Goal: Communication & Community: Answer question/provide support

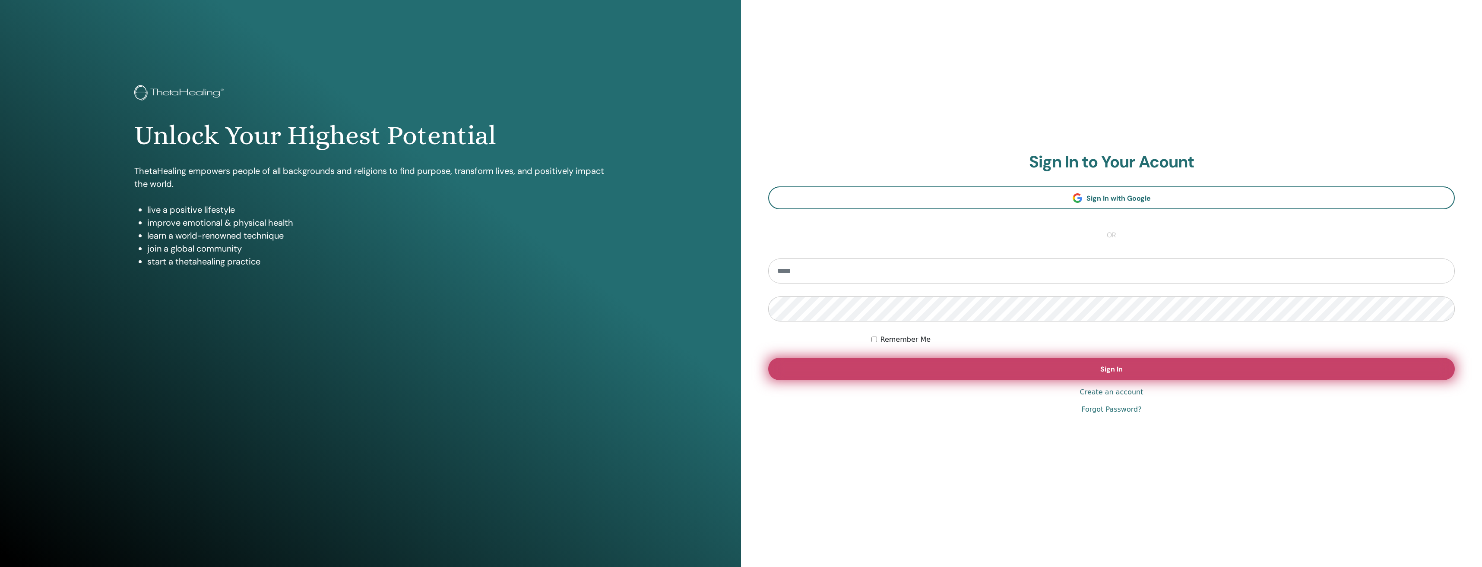
type input "**********"
click at [1151, 368] on button "Sign In" at bounding box center [1111, 369] width 687 height 22
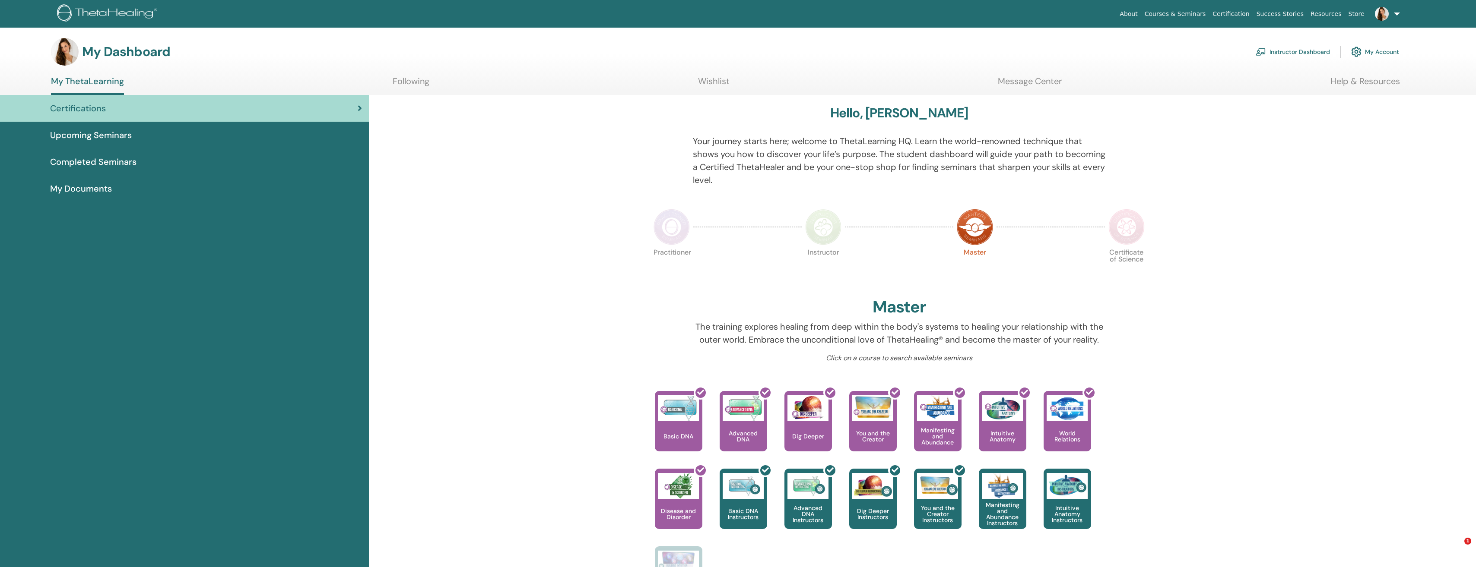
click at [1395, 12] on link at bounding box center [1385, 14] width 35 height 28
click at [1350, 162] on span "Messages" at bounding box center [1352, 162] width 28 height 8
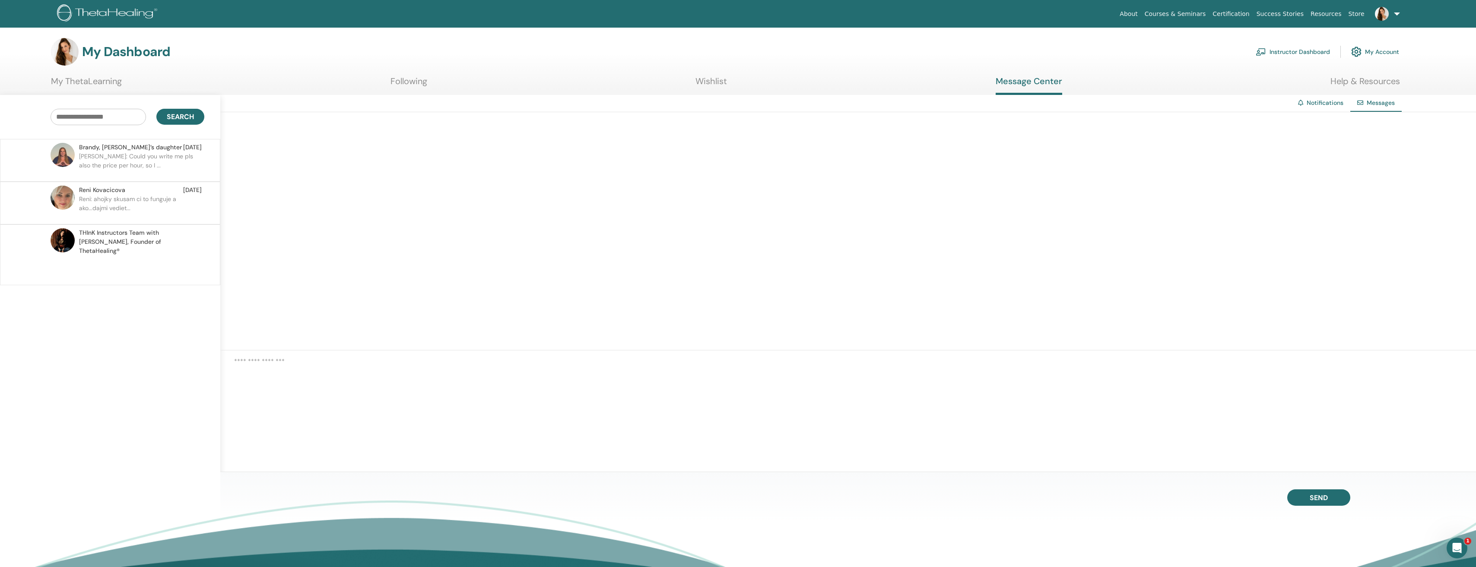
click at [125, 160] on p "Janka: Could you write me pls also the price per hour, so I ..." at bounding box center [141, 165] width 125 height 26
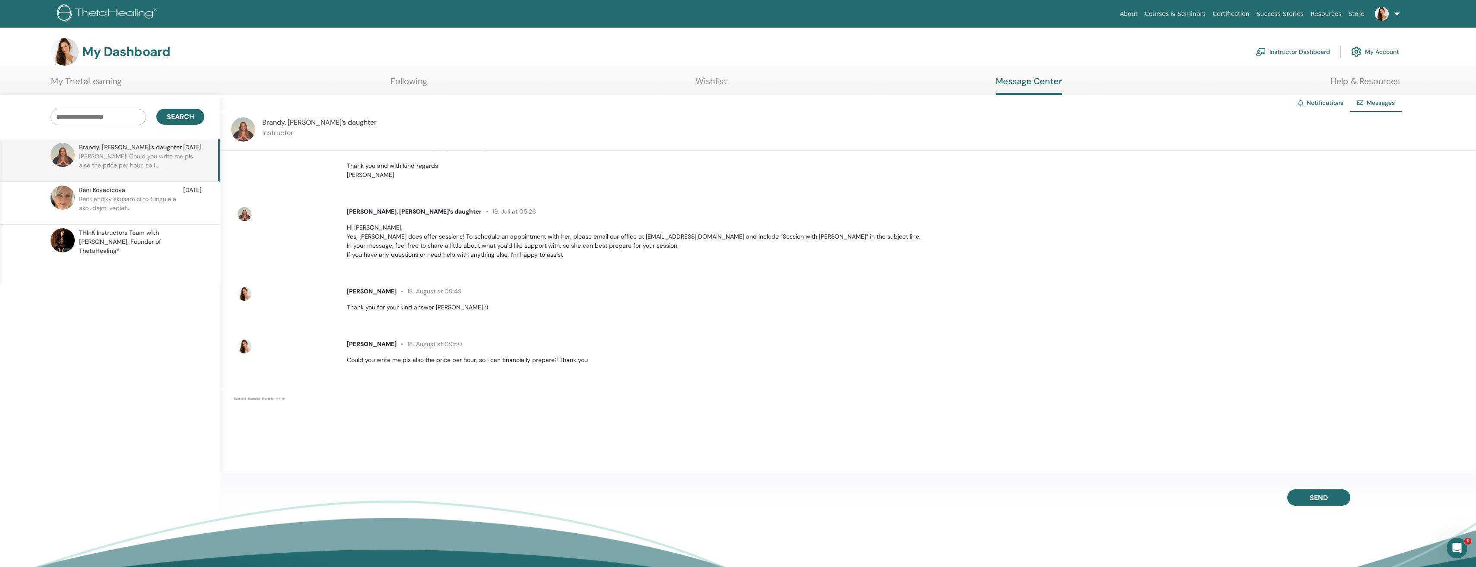
scroll to position [152, 0]
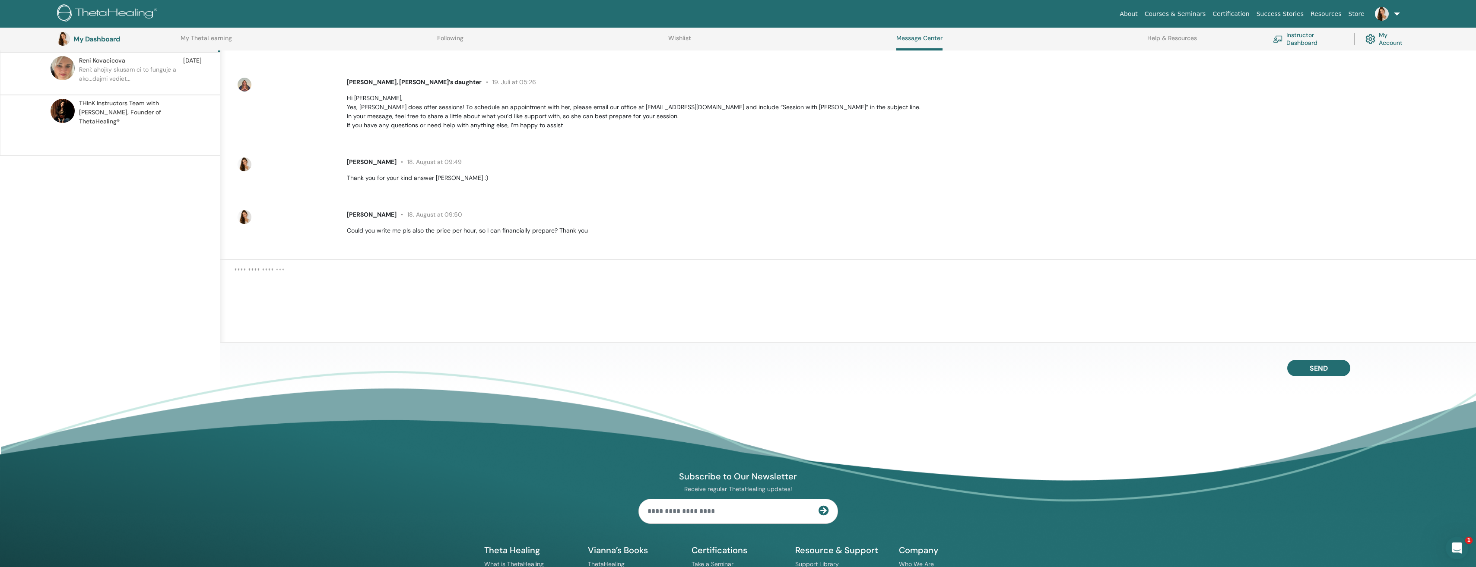
click at [1457, 545] on icon "Open Intercom Messenger" at bounding box center [1455, 547] width 14 height 14
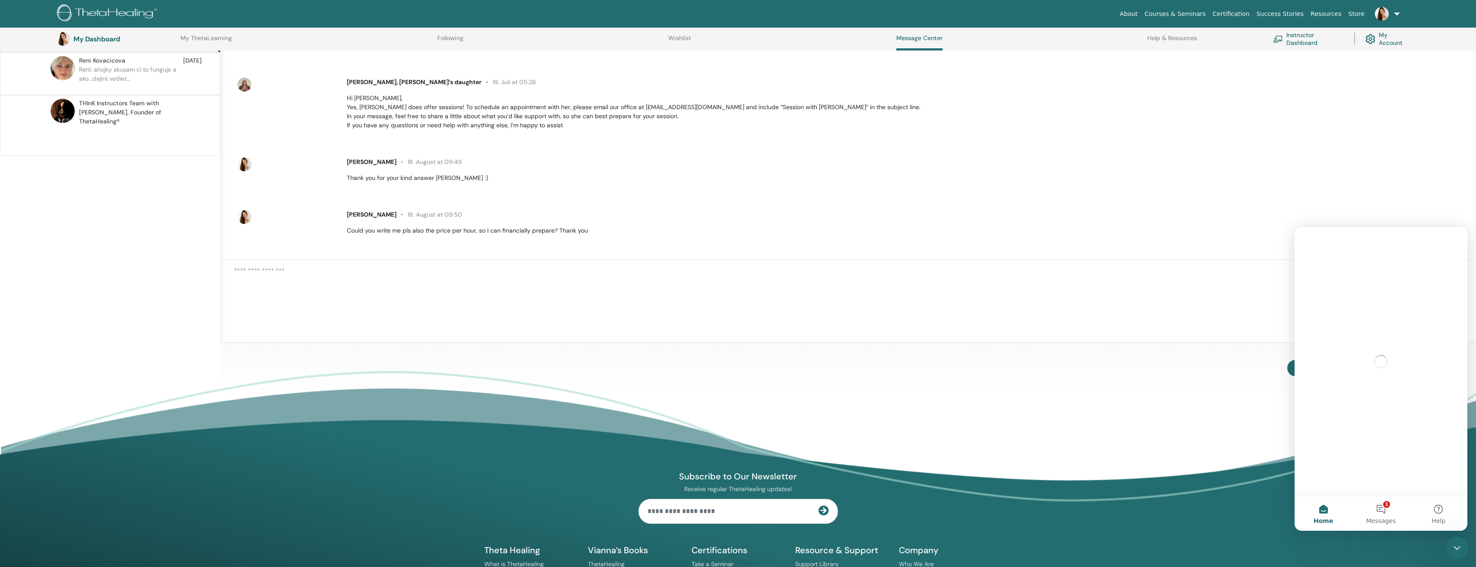
scroll to position [0, 0]
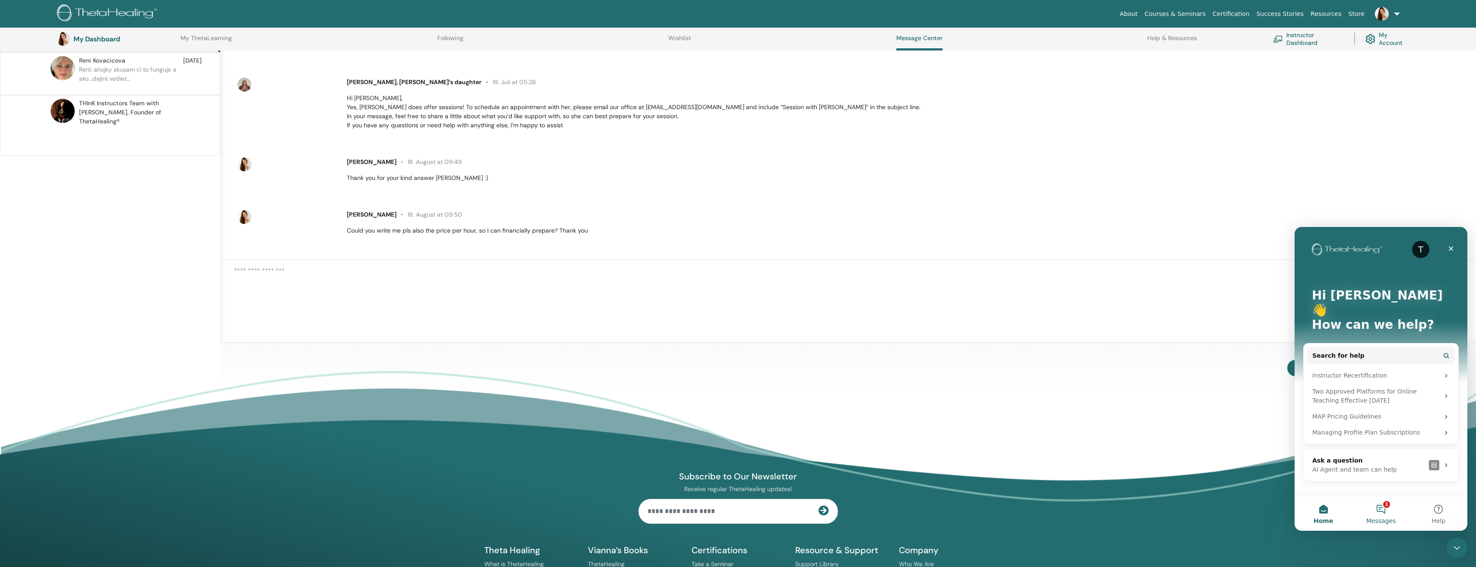
click at [1378, 511] on button "1 Messages" at bounding box center [1380, 514] width 57 height 35
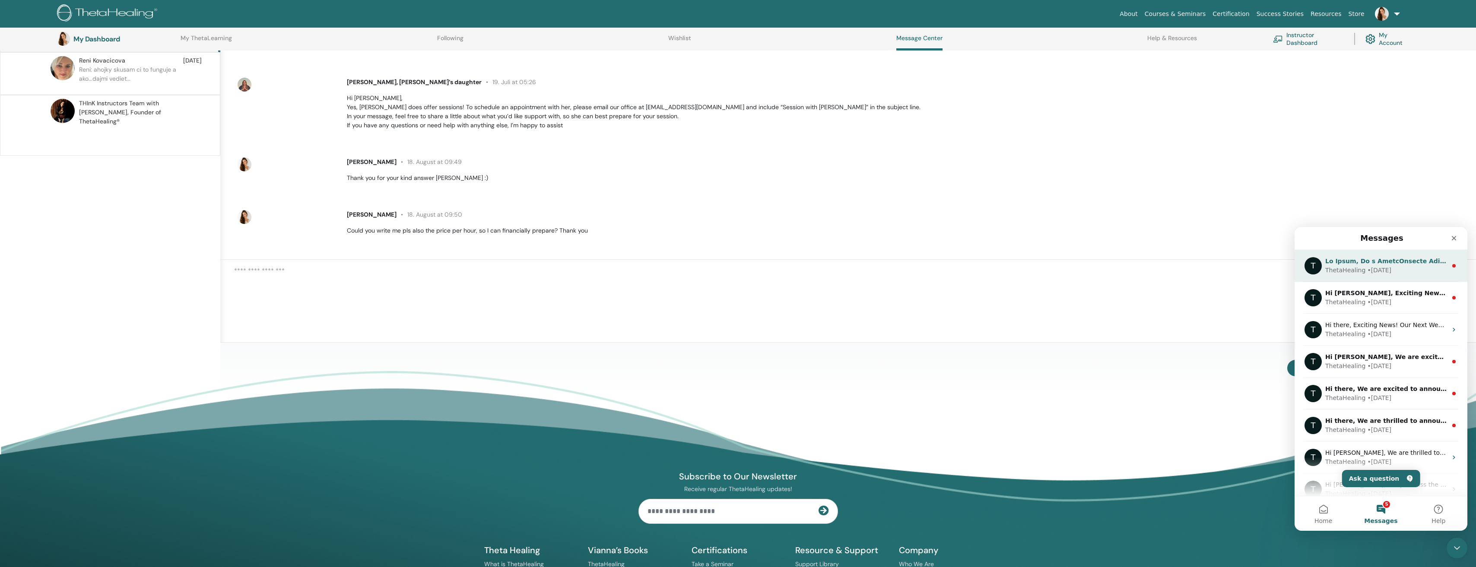
click at [1367, 266] on div "• 19w ago" at bounding box center [1379, 270] width 24 height 9
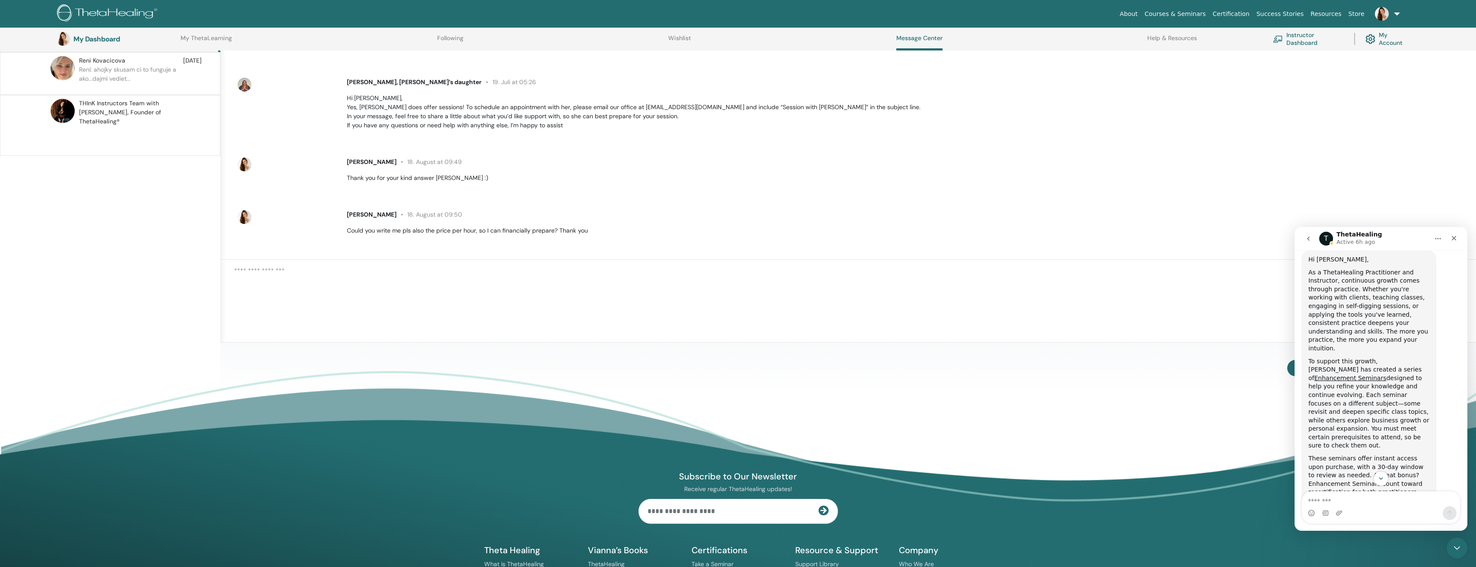
scroll to position [49, 0]
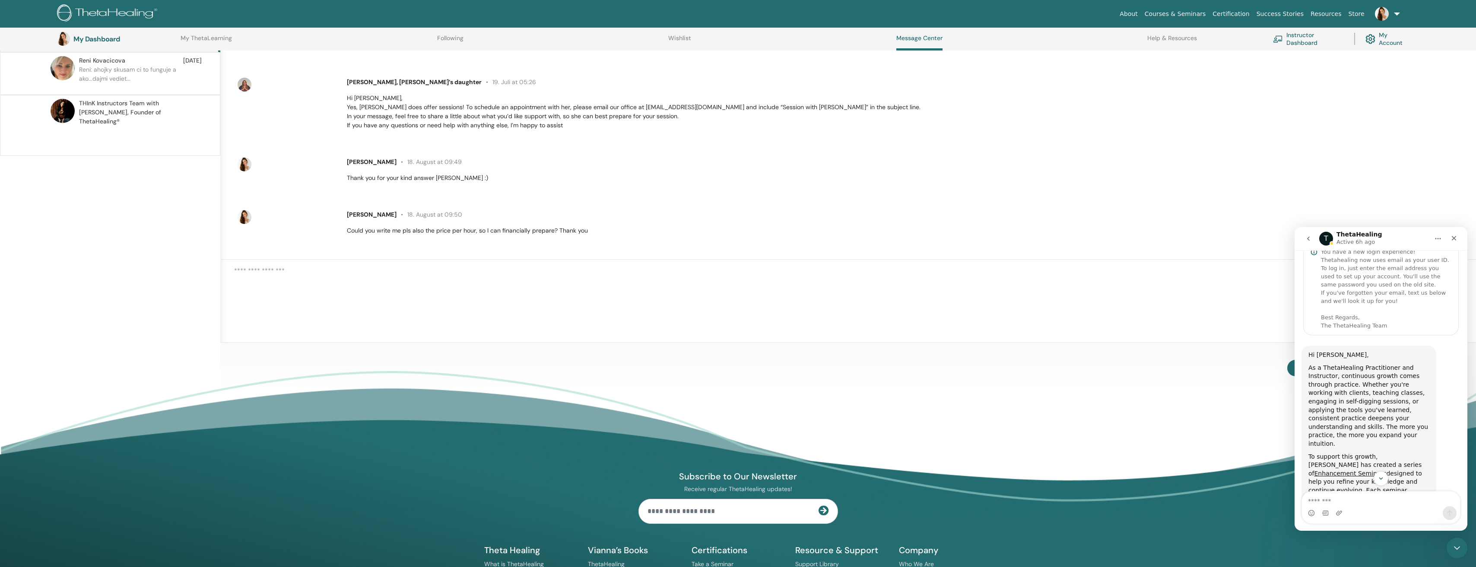
click at [1307, 236] on icon "go back" at bounding box center [1308, 238] width 7 height 7
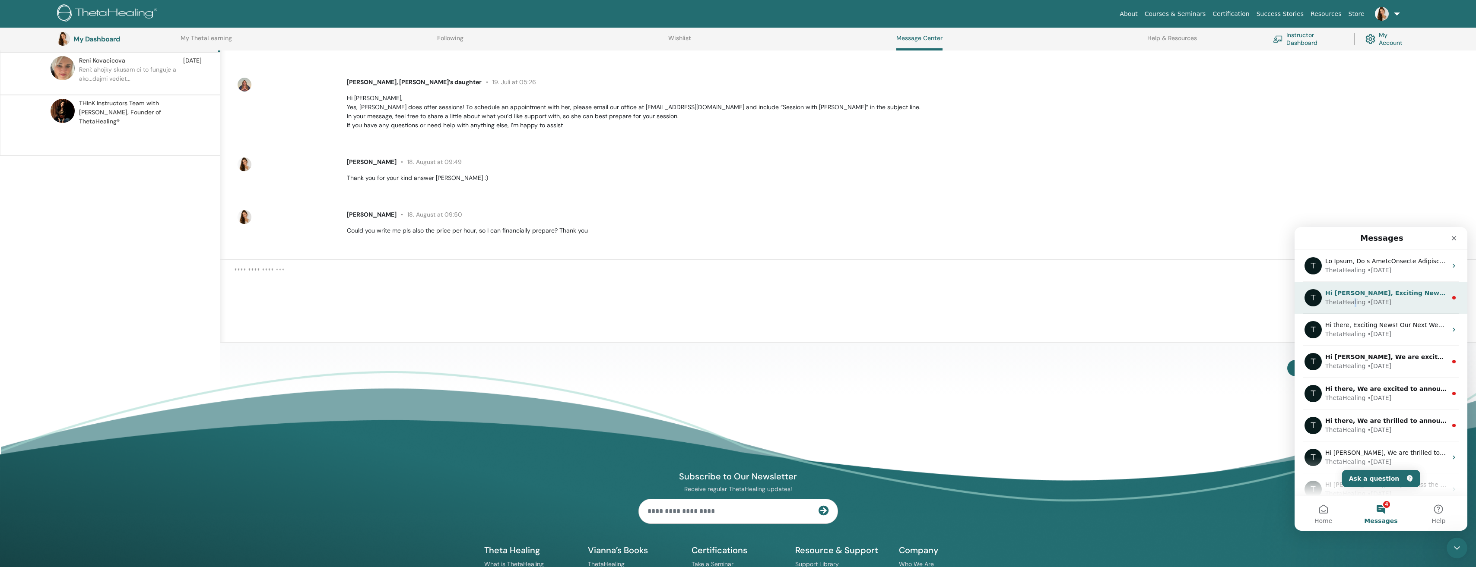
click at [1350, 303] on div "ThetaHealing" at bounding box center [1345, 302] width 40 height 9
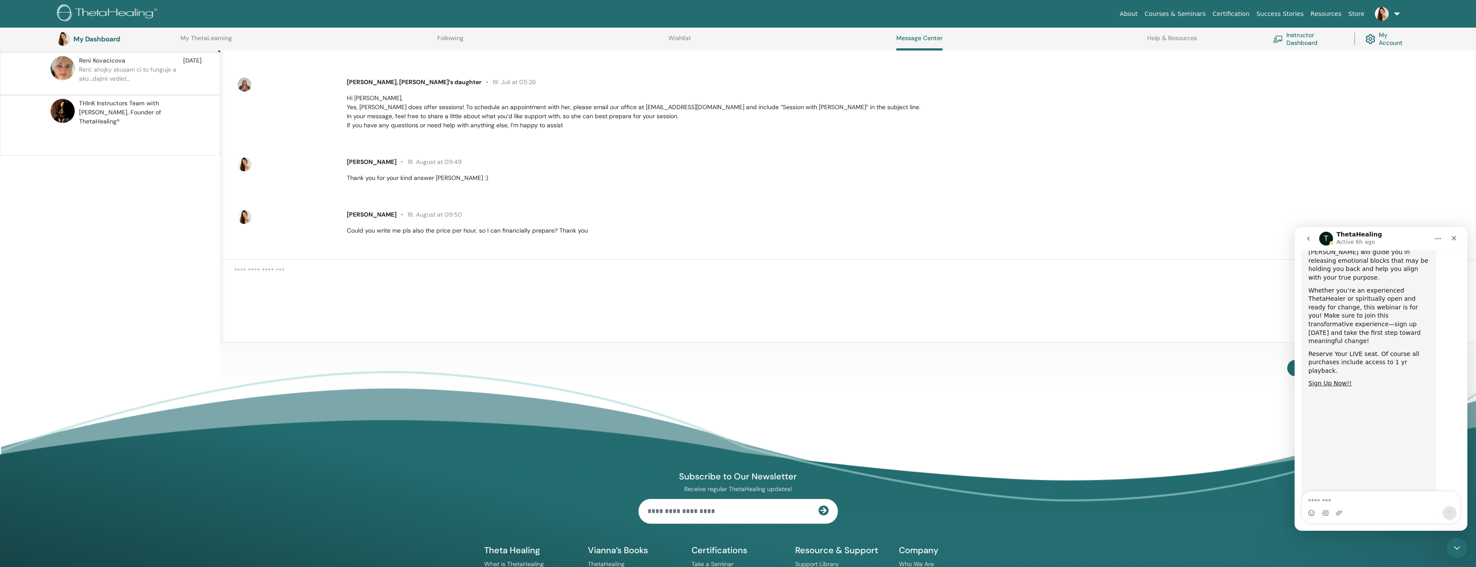
scroll to position [230, 0]
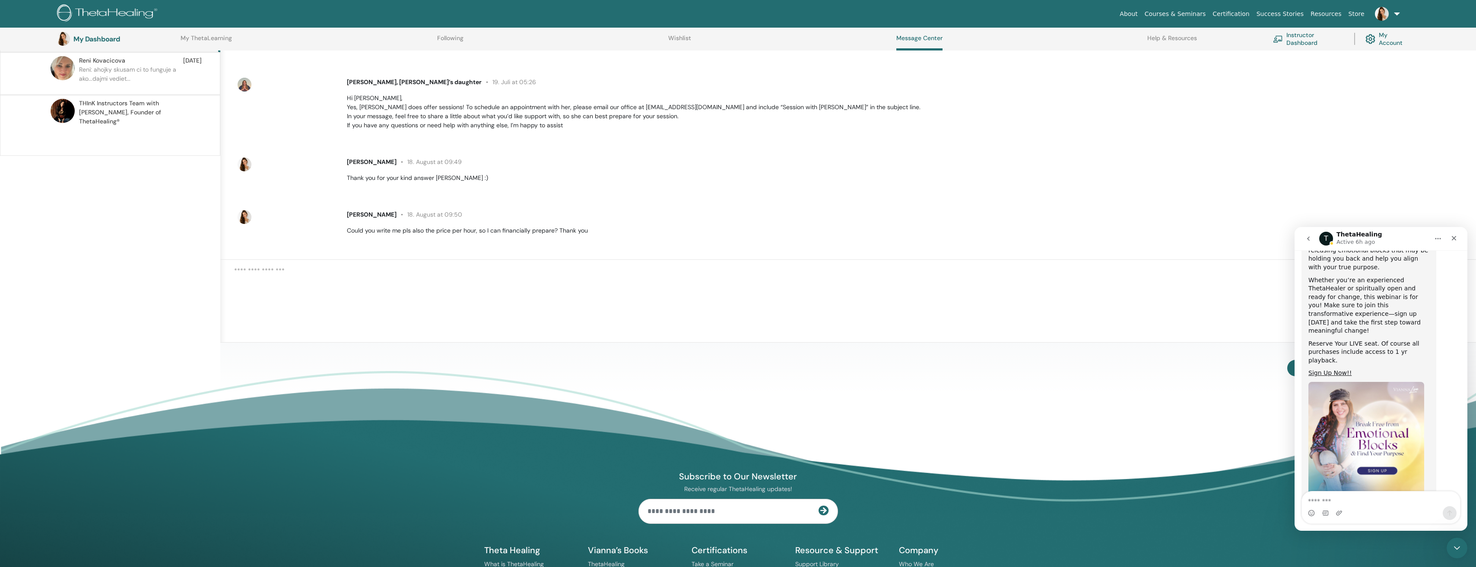
click at [1306, 241] on icon "go back" at bounding box center [1308, 238] width 7 height 7
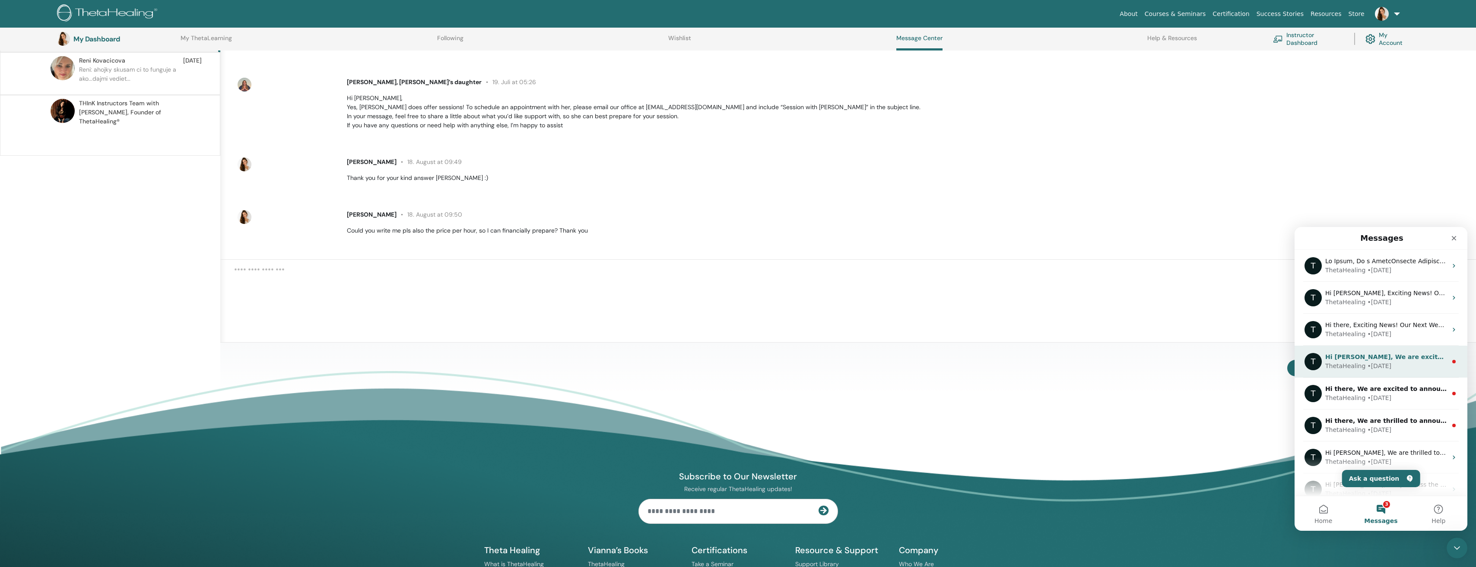
click at [1369, 367] on div "• 52w ago" at bounding box center [1379, 366] width 24 height 9
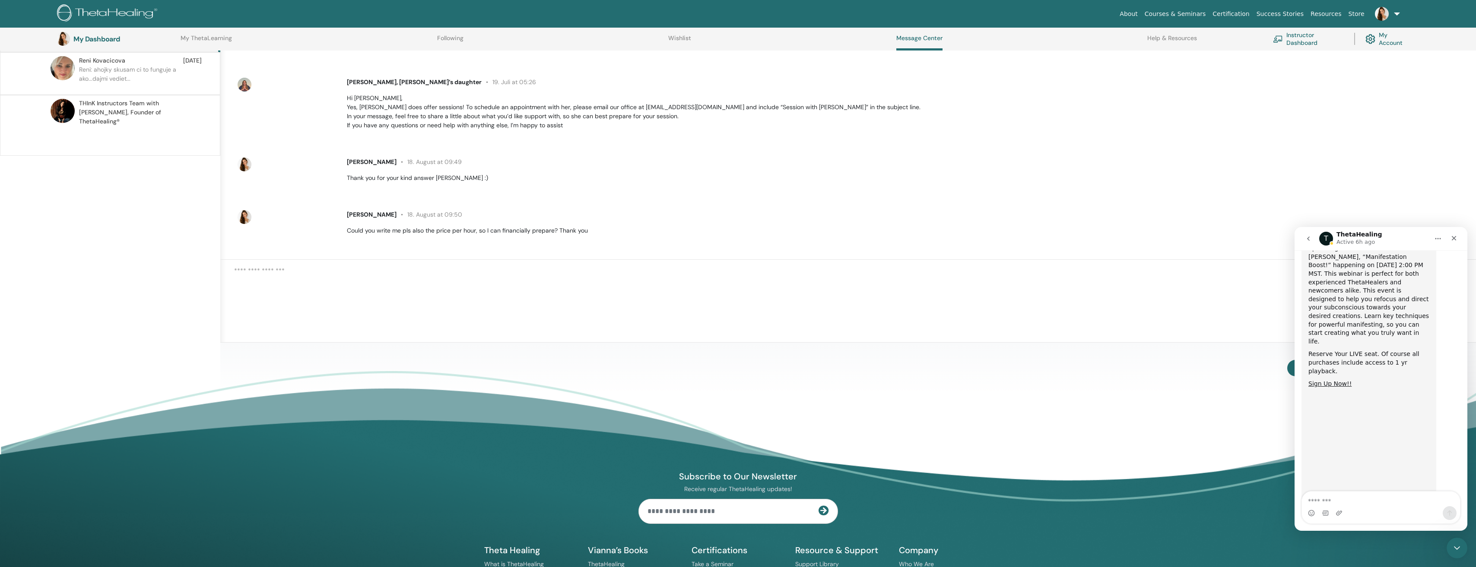
scroll to position [187, 0]
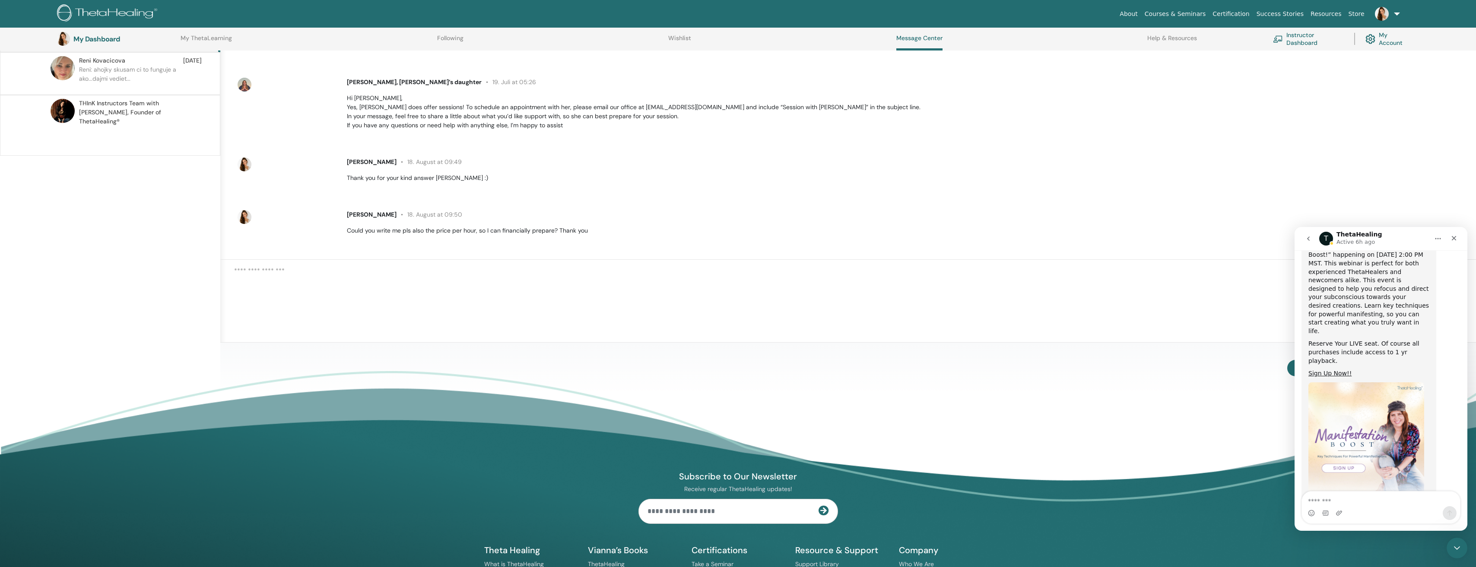
click at [1307, 239] on icon "go back" at bounding box center [1308, 238] width 7 height 7
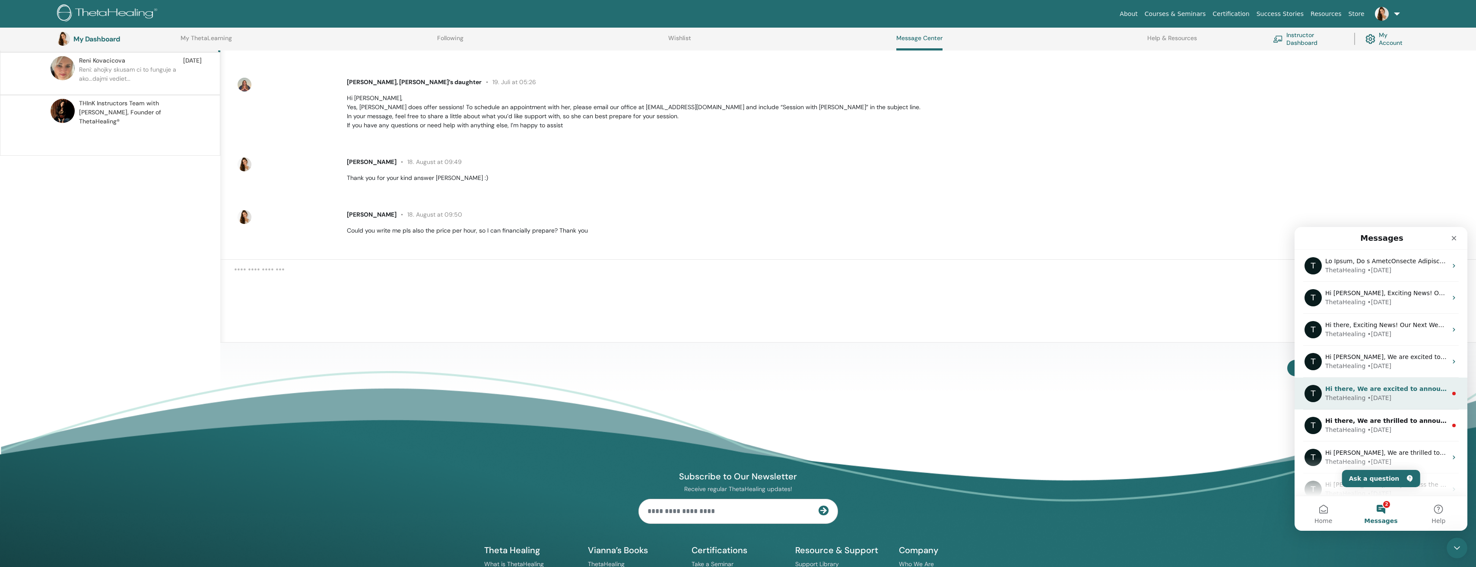
click at [1390, 393] on div "Hi there, We are excited to announce our upcoming LIVE Webinar with Vianna, “Ma…" at bounding box center [1386, 389] width 122 height 9
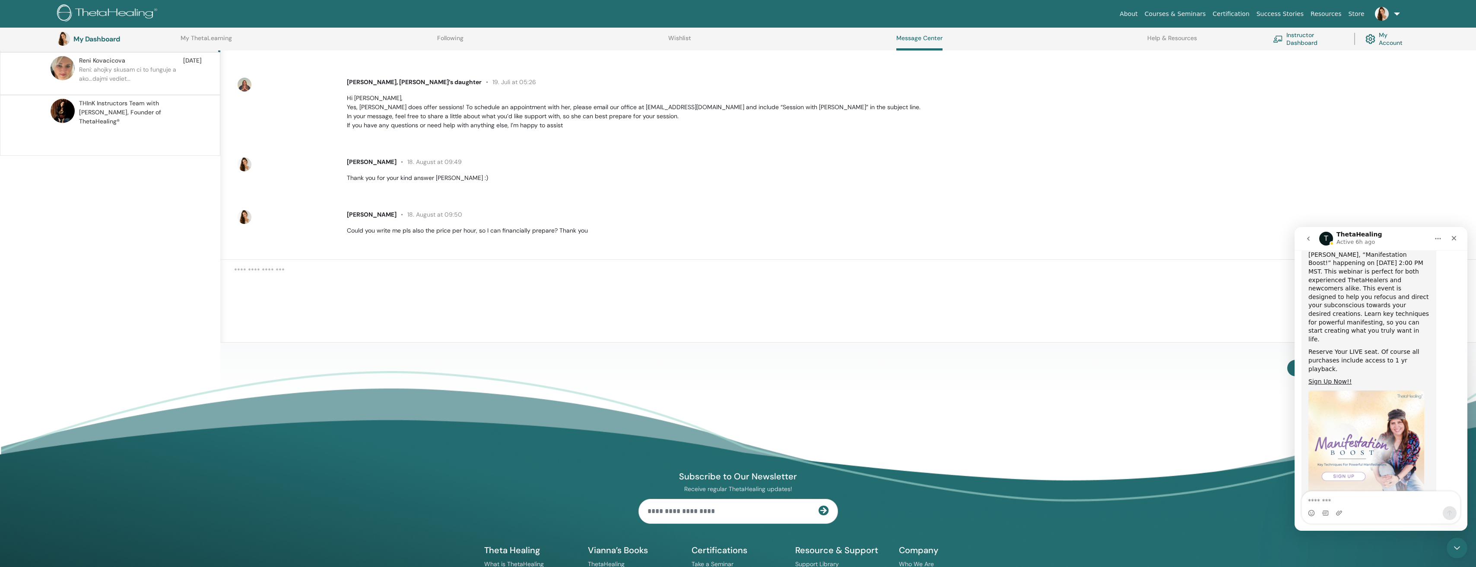
scroll to position [187, 0]
click at [1306, 237] on icon "go back" at bounding box center [1308, 238] width 7 height 7
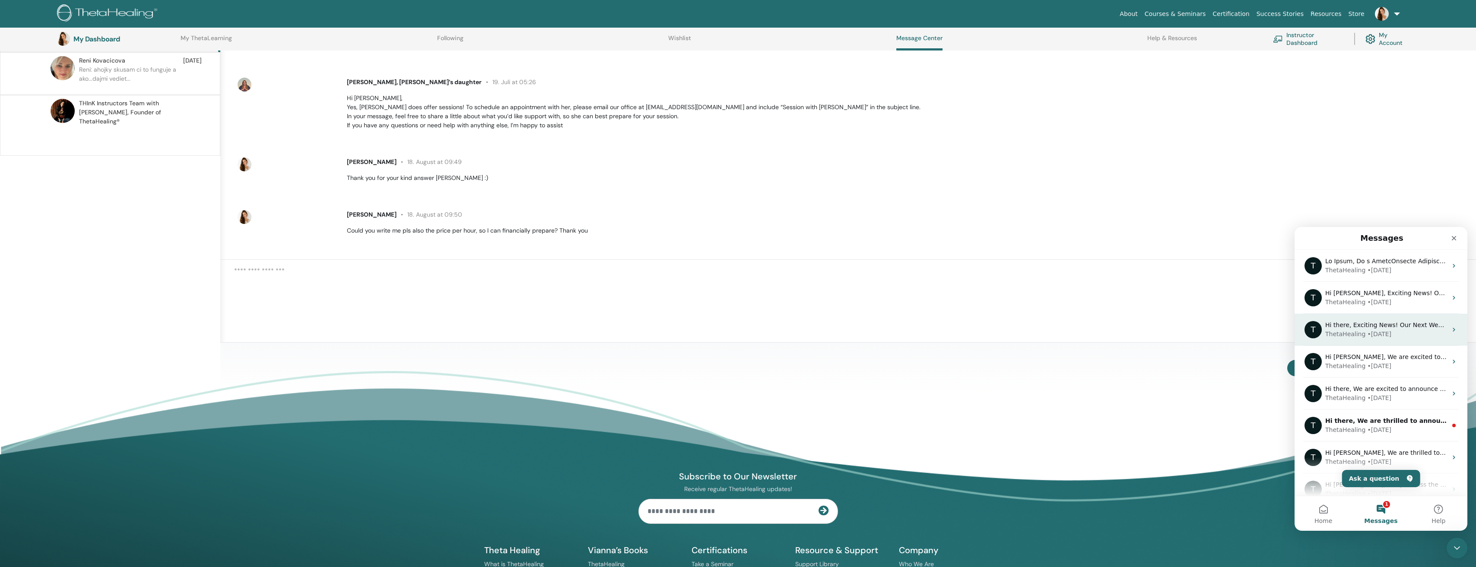
scroll to position [0, 0]
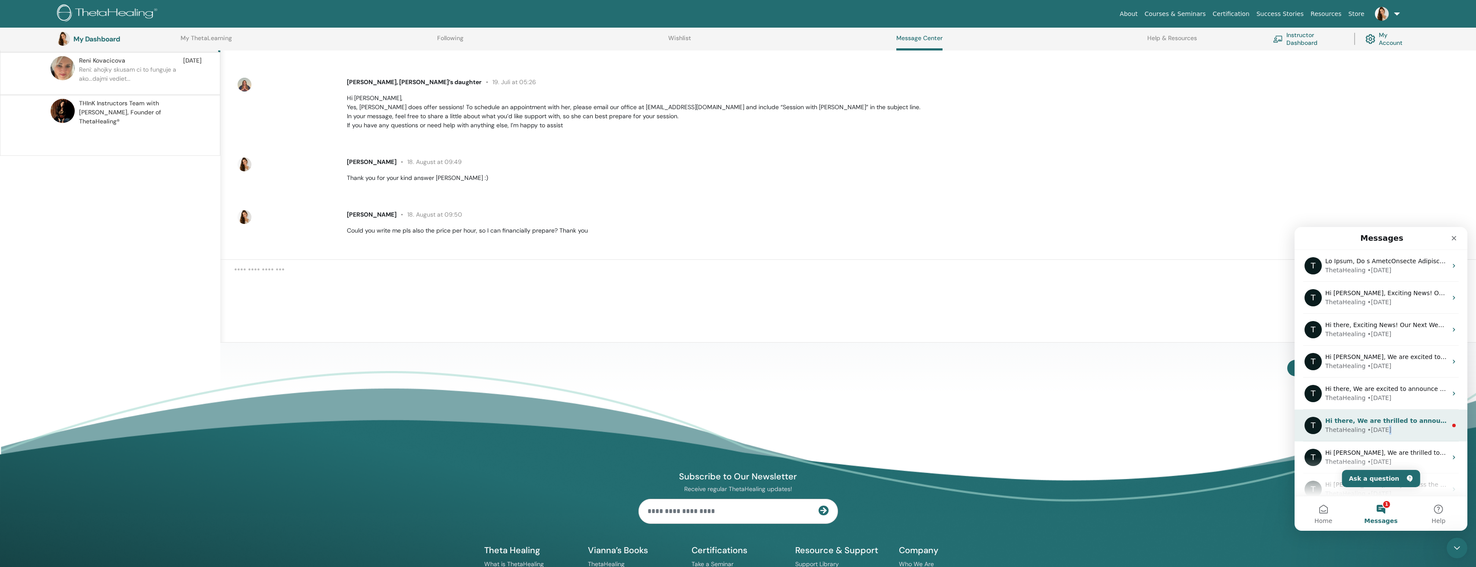
click at [1383, 429] on div "• 56w ago" at bounding box center [1379, 430] width 24 height 9
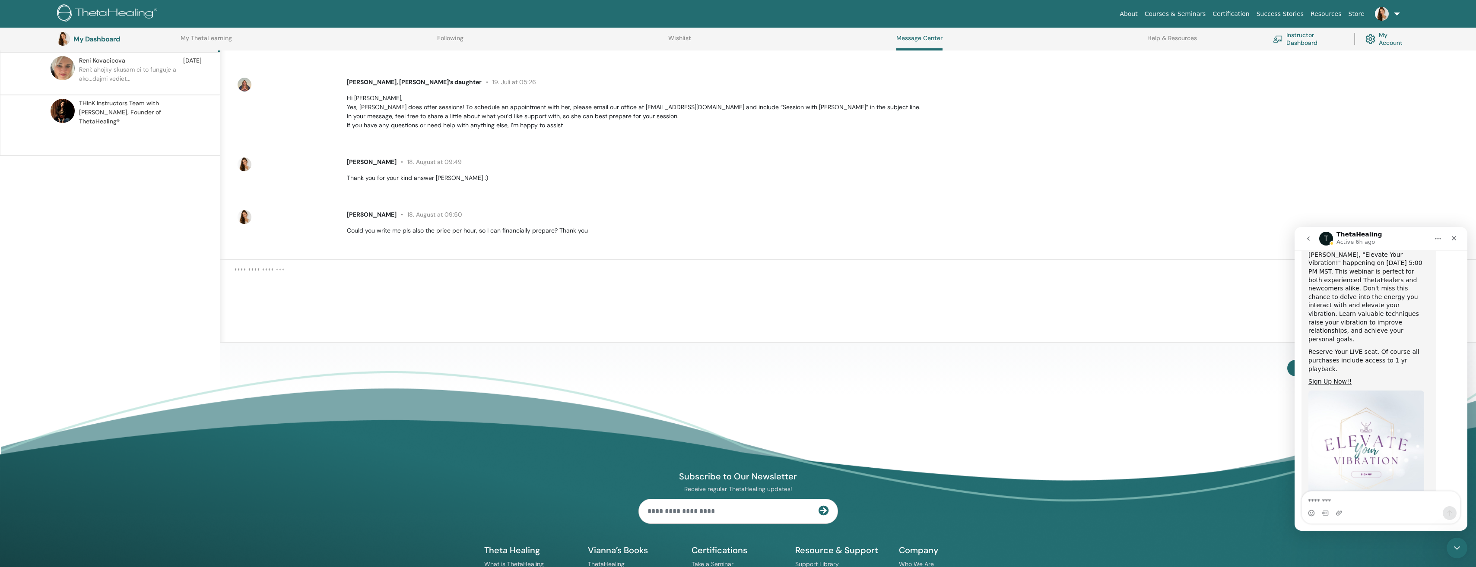
scroll to position [187, 0]
click at [1306, 241] on icon "go back" at bounding box center [1308, 238] width 7 height 7
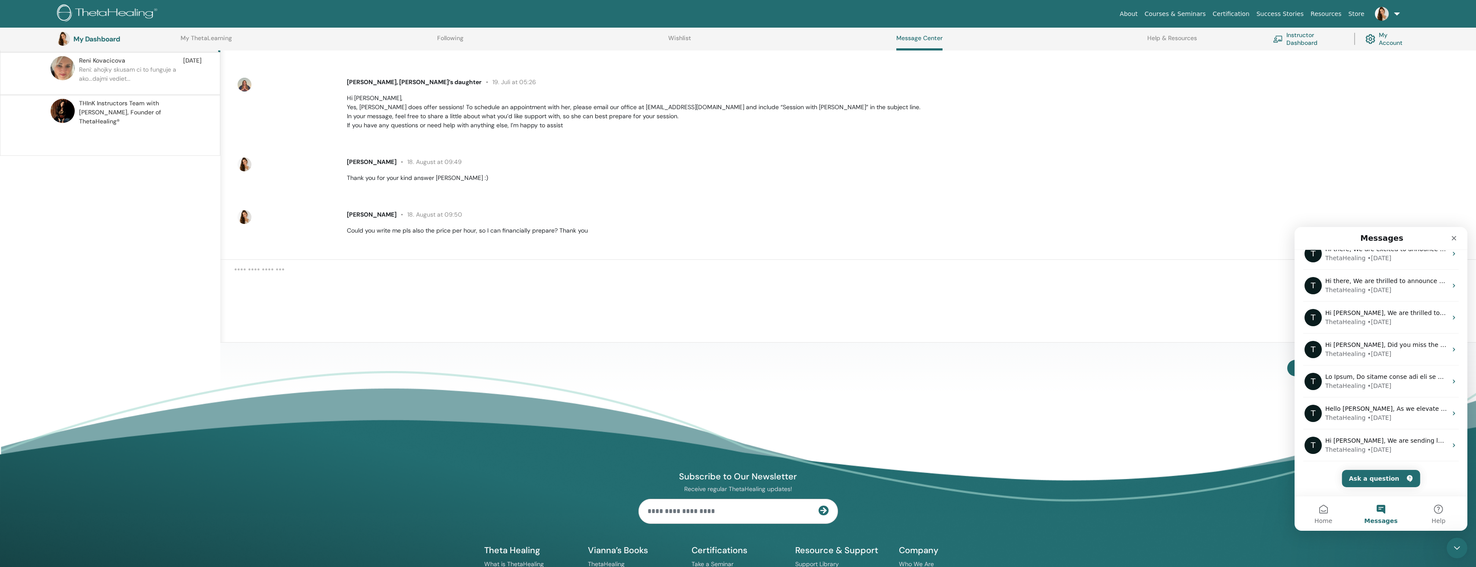
scroll to position [0, 0]
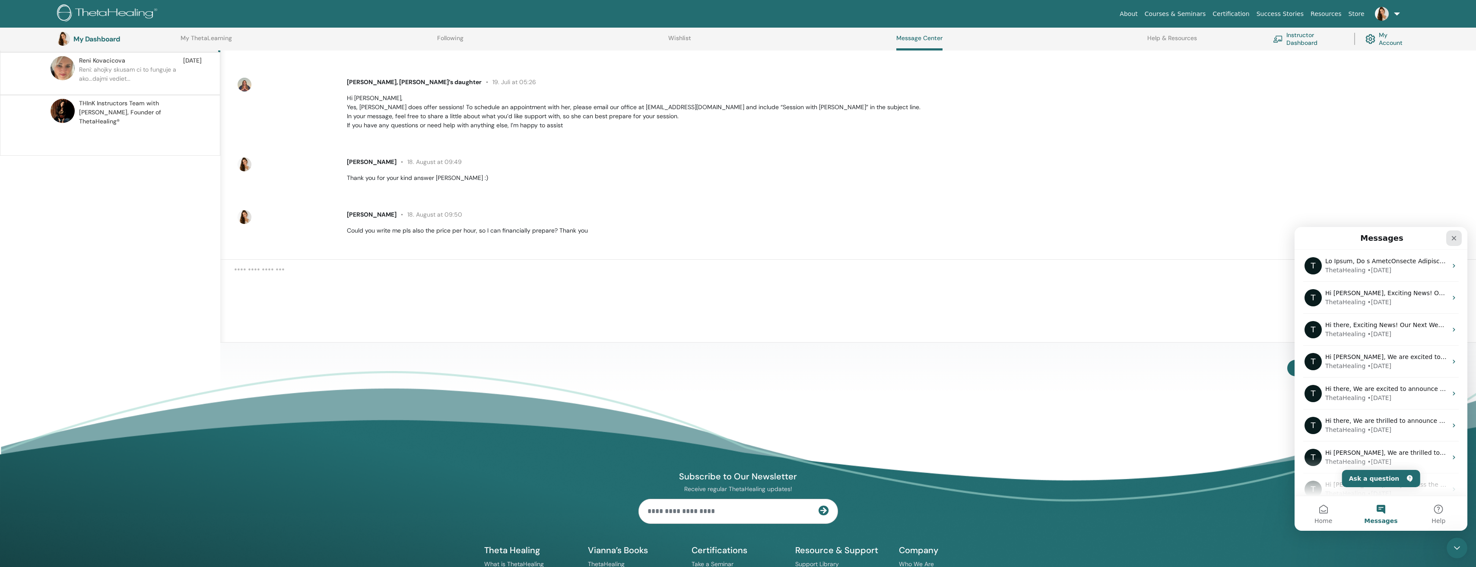
click at [1455, 235] on div "Close" at bounding box center [1454, 239] width 16 height 16
